Goal: Information Seeking & Learning: Check status

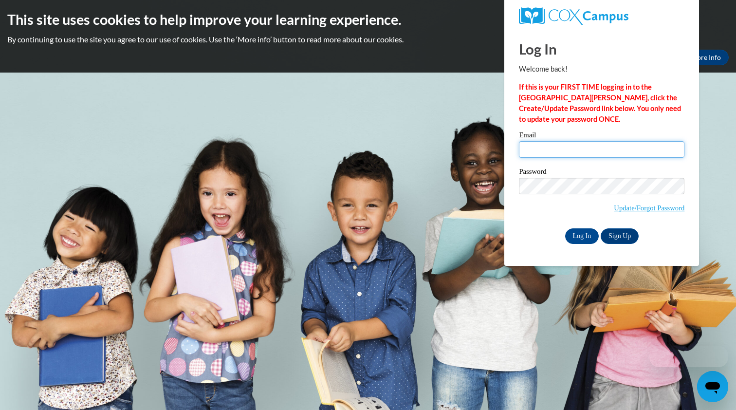
click at [540, 148] on input "Email" at bounding box center [601, 149] width 165 height 17
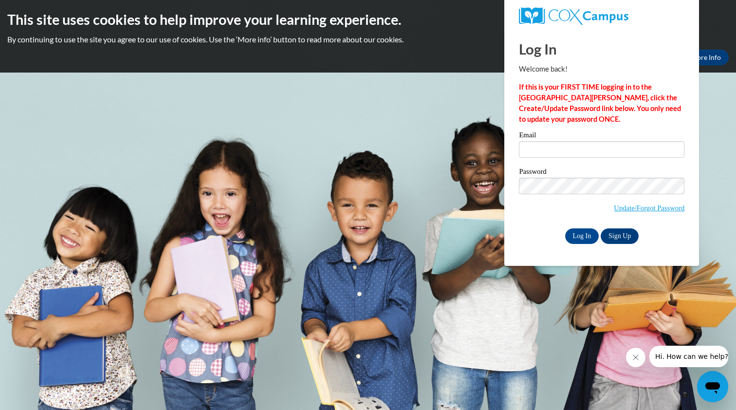
click at [512, 230] on div "Please enter your email! Please enter your password! Email Password Update/Forg…" at bounding box center [601, 187] width 180 height 112
type input "shani@shitrit.xyz"
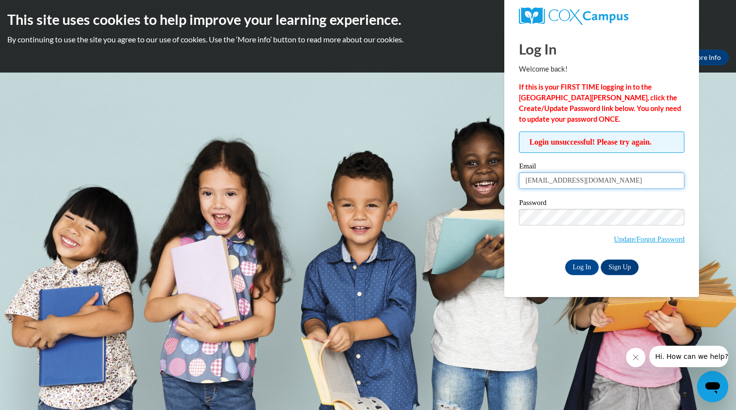
click at [589, 177] on input "shani@shitrit.xyz" at bounding box center [601, 180] width 165 height 17
type input "shani@"
type input "[EMAIL_ADDRESS][PERSON_NAME][DOMAIN_NAME]"
click at [572, 290] on div "Log In Welcome back! If this is your FIRST TIME logging in to the [GEOGRAPHIC_D…" at bounding box center [601, 163] width 209 height 268
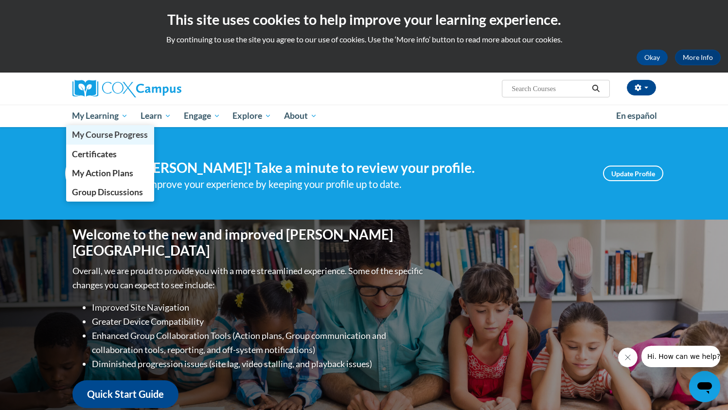
click at [110, 134] on span "My Course Progress" at bounding box center [110, 134] width 76 height 10
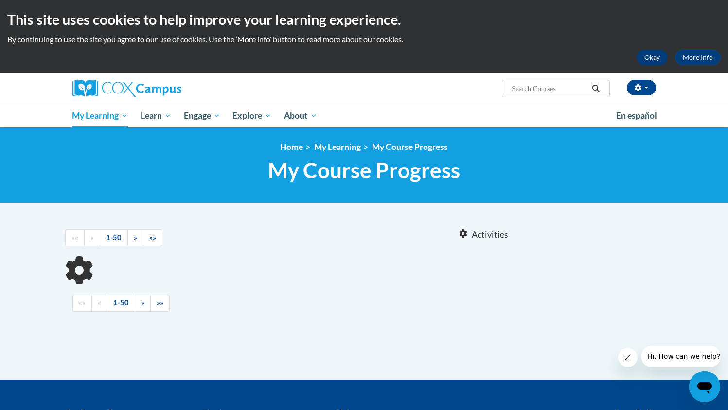
click at [655, 59] on button "Okay" at bounding box center [652, 58] width 31 height 16
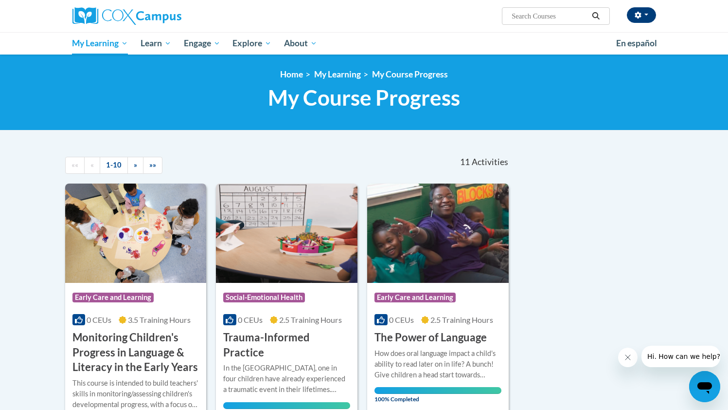
click at [649, 20] on button "button" at bounding box center [641, 15] width 29 height 16
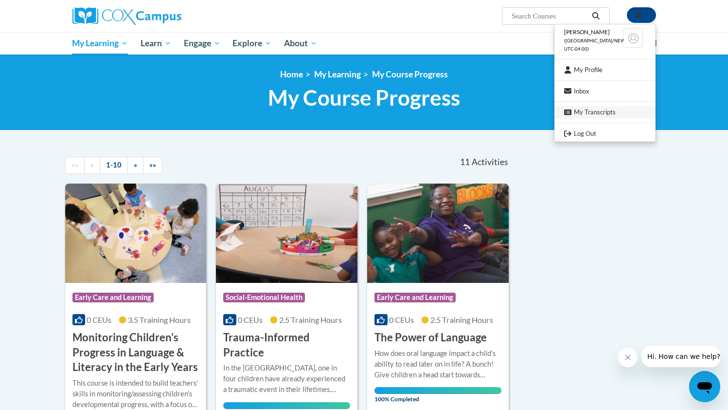
click at [587, 111] on link "My Transcripts" at bounding box center [605, 112] width 101 height 12
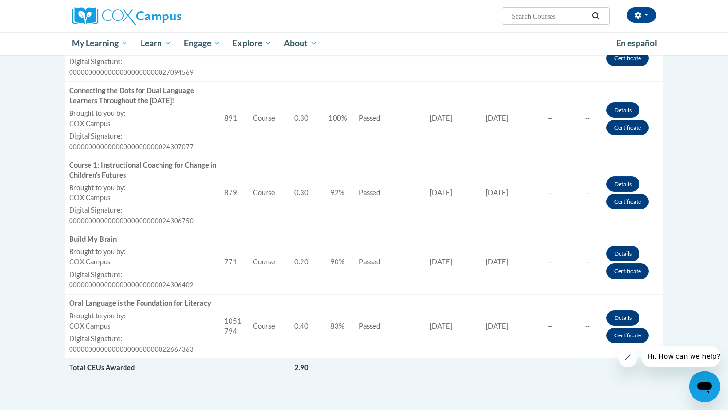
scroll to position [632, 0]
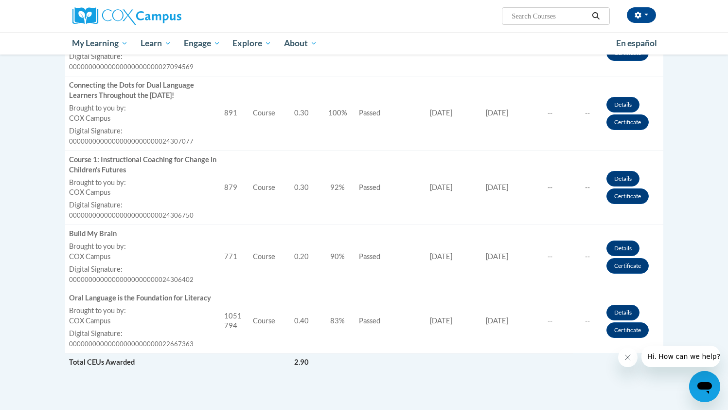
drag, startPoint x: 519, startPoint y: 237, endPoint x: 483, endPoint y: 238, distance: 36.5
click at [483, 238] on td "Certificate Expiration Date 07/10/2025" at bounding box center [497, 257] width 61 height 64
drag, startPoint x: 520, startPoint y: 298, endPoint x: 480, endPoint y: 298, distance: 39.9
click at [481, 298] on td "Certificate Expiration Date 02/09/2025" at bounding box center [497, 321] width 61 height 64
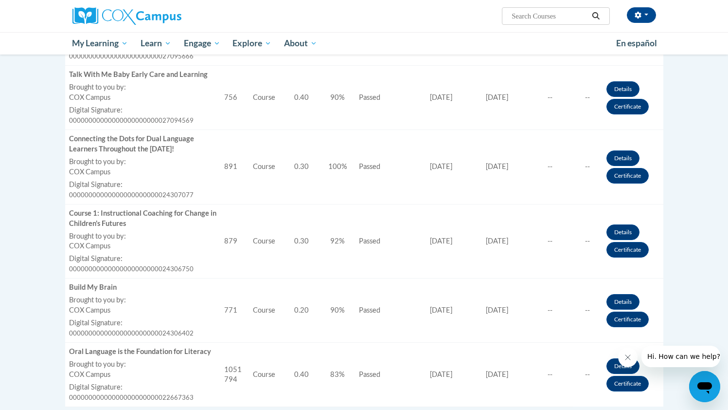
scroll to position [575, 0]
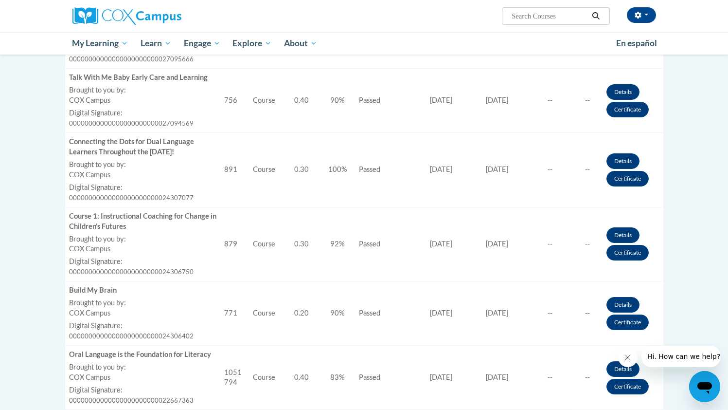
drag, startPoint x: 528, startPoint y: 228, endPoint x: 512, endPoint y: 228, distance: 15.6
click at [512, 228] on td "Certificate Expiration Date 07/11/2025" at bounding box center [497, 244] width 61 height 74
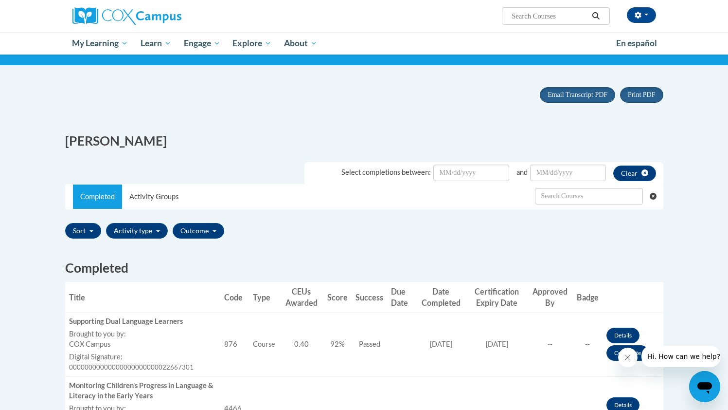
scroll to position [71, 0]
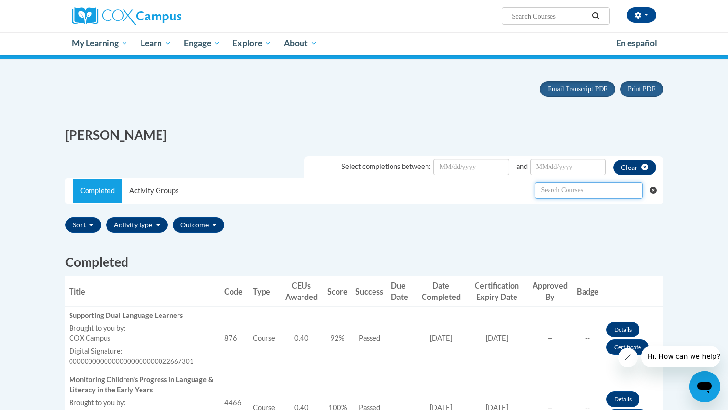
click at [601, 190] on input "text" at bounding box center [589, 190] width 108 height 17
click at [561, 170] on input "Date Input" at bounding box center [568, 167] width 76 height 17
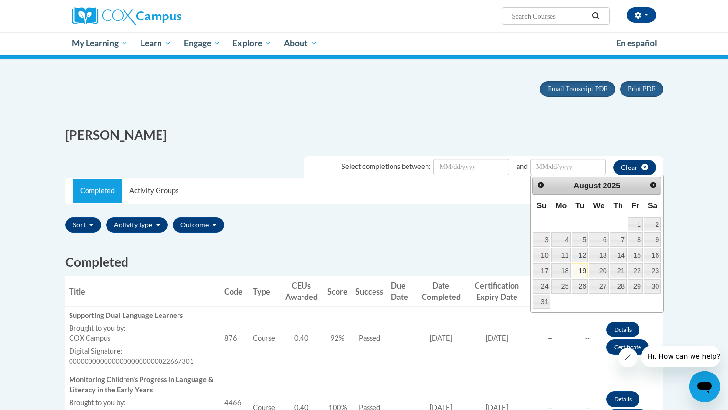
click at [453, 233] on div "Sort Title Code Date Completed Certificate Expiration Dated Due Date Selected F…" at bounding box center [364, 224] width 598 height 23
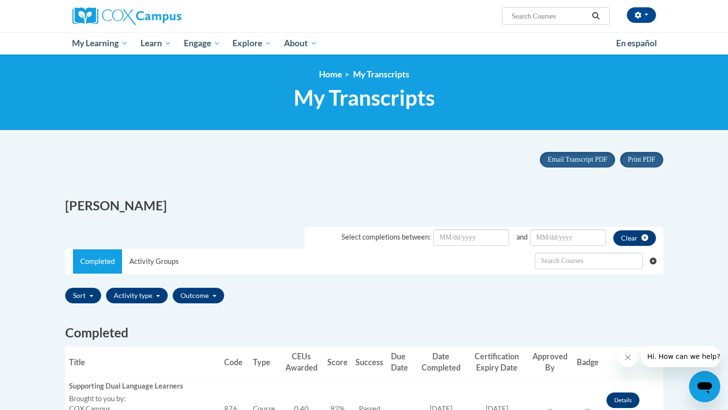
scroll to position [0, 0]
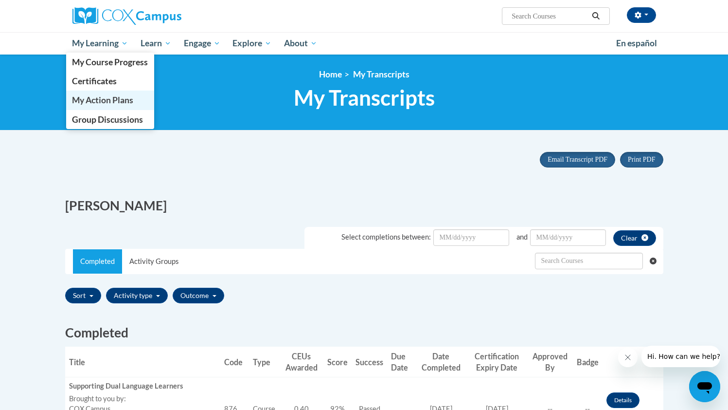
click at [113, 103] on span "My Action Plans" at bounding box center [102, 100] width 61 height 10
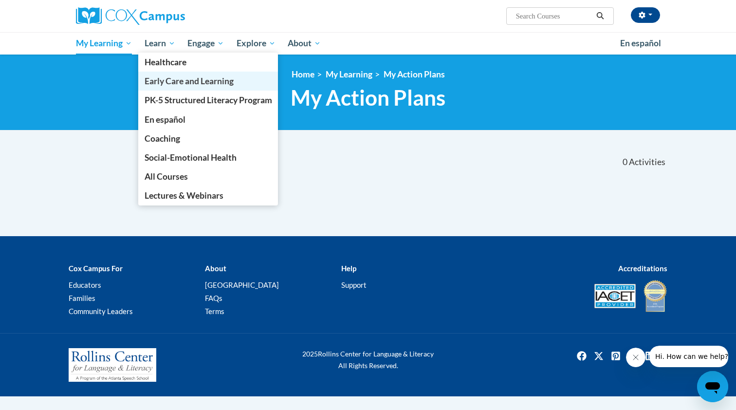
click at [179, 80] on span "Early Care and Learning" at bounding box center [189, 81] width 89 height 10
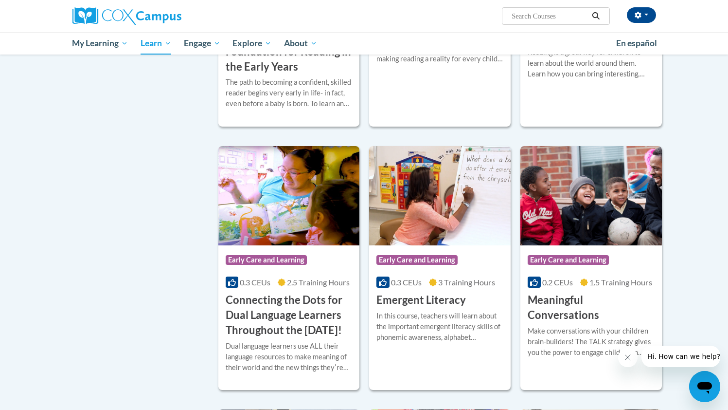
scroll to position [436, 0]
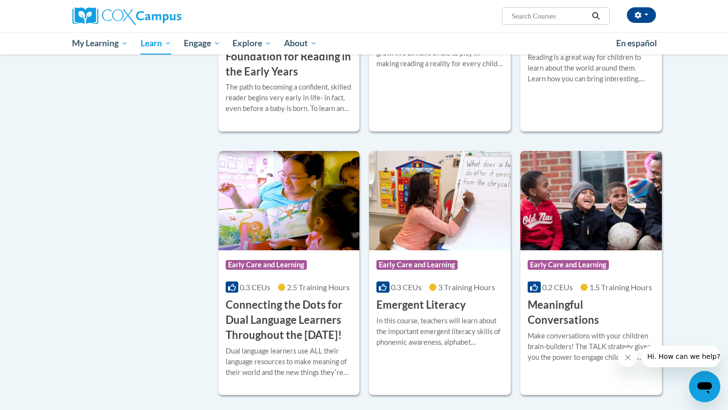
click at [282, 79] on h3 "An Ecosystem Approach to Developing the Foundation for Reading in the Early Yea…" at bounding box center [289, 49] width 127 height 60
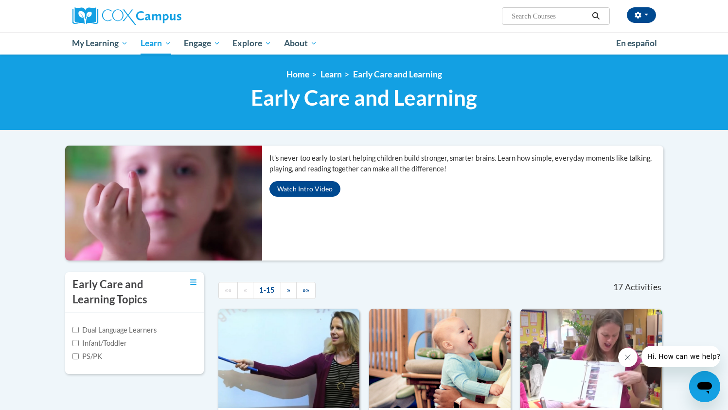
scroll to position [0, 0]
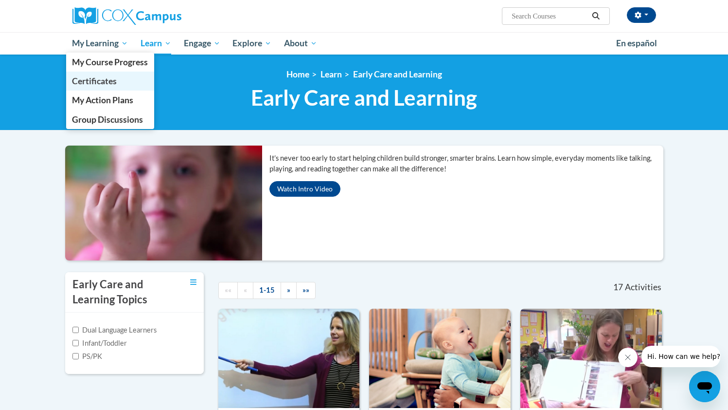
click at [94, 81] on span "Certificates" at bounding box center [94, 81] width 45 height 10
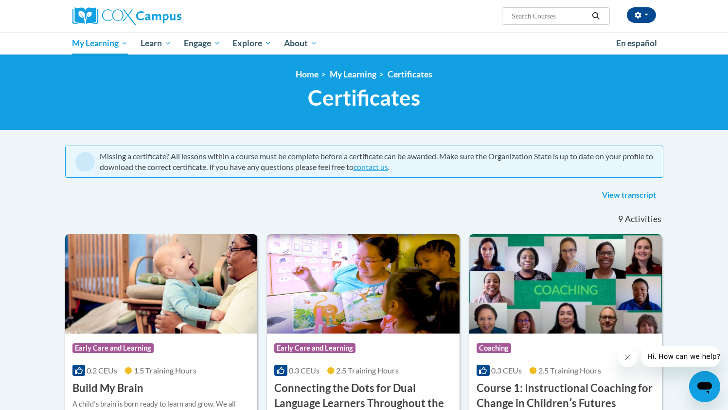
click at [640, 192] on link "View transcript" at bounding box center [629, 195] width 69 height 16
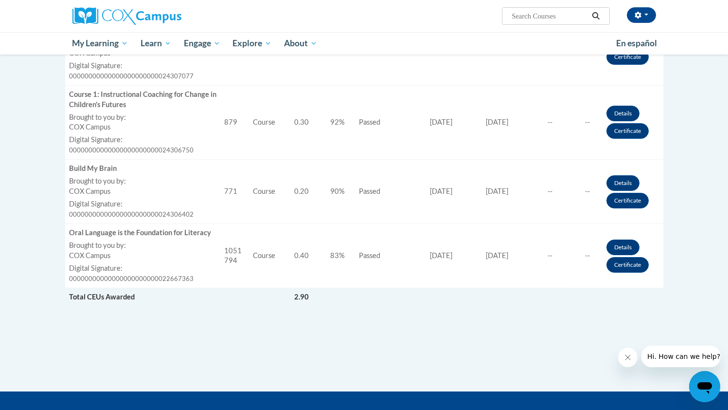
scroll to position [699, 0]
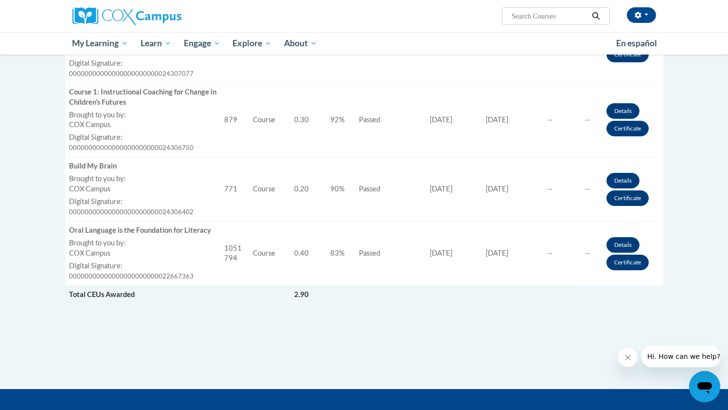
click at [638, 254] on link "Certificate" at bounding box center [628, 262] width 42 height 16
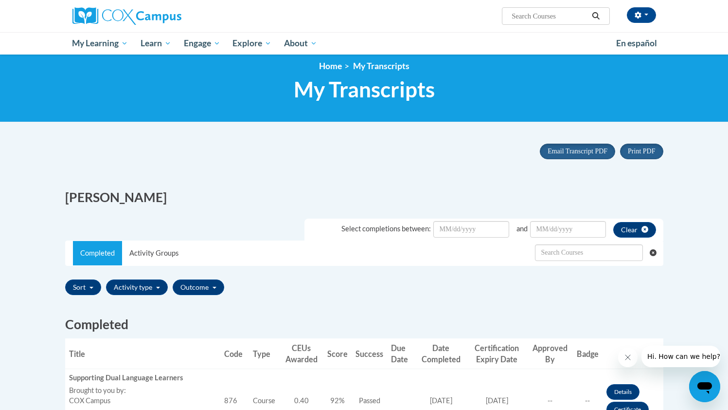
scroll to position [5, 0]
